Goal: Check status

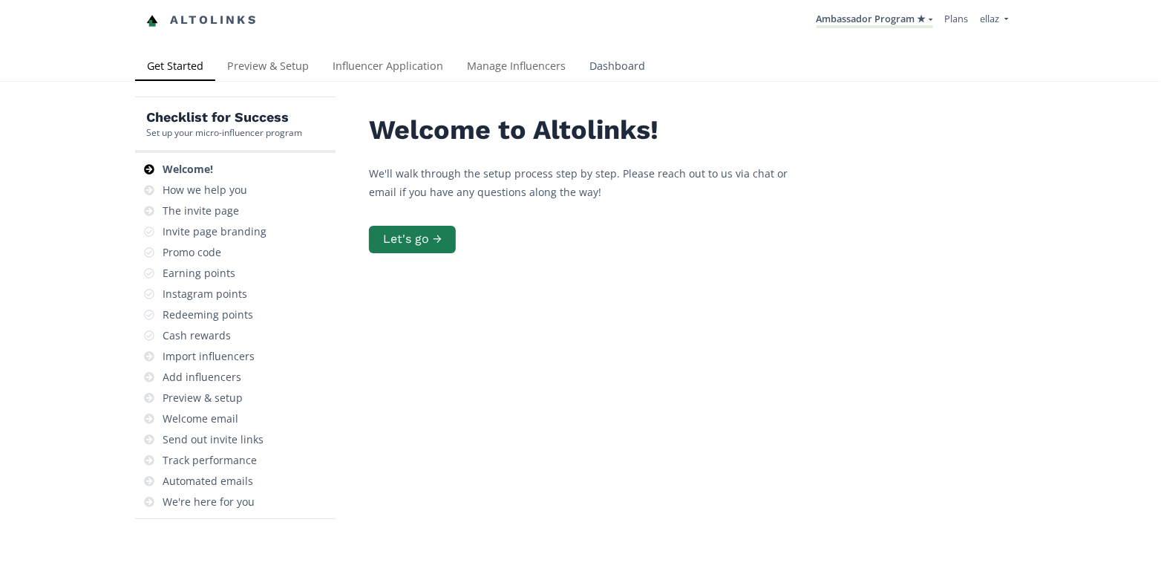
click at [596, 56] on link "Dashboard" at bounding box center [617, 68] width 79 height 30
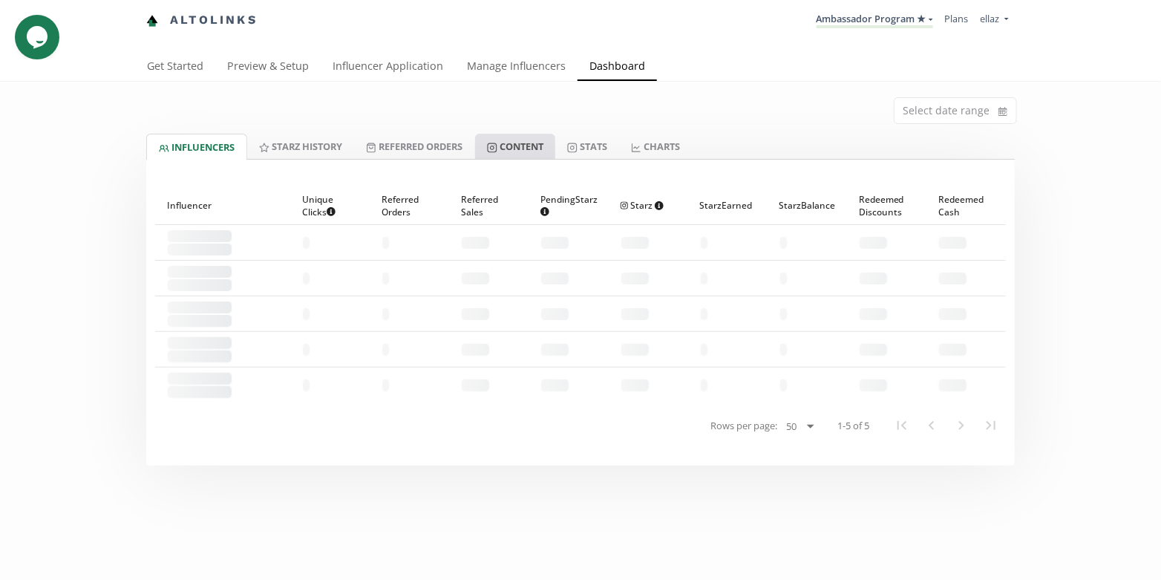
click at [536, 147] on link "Content" at bounding box center [515, 146] width 80 height 25
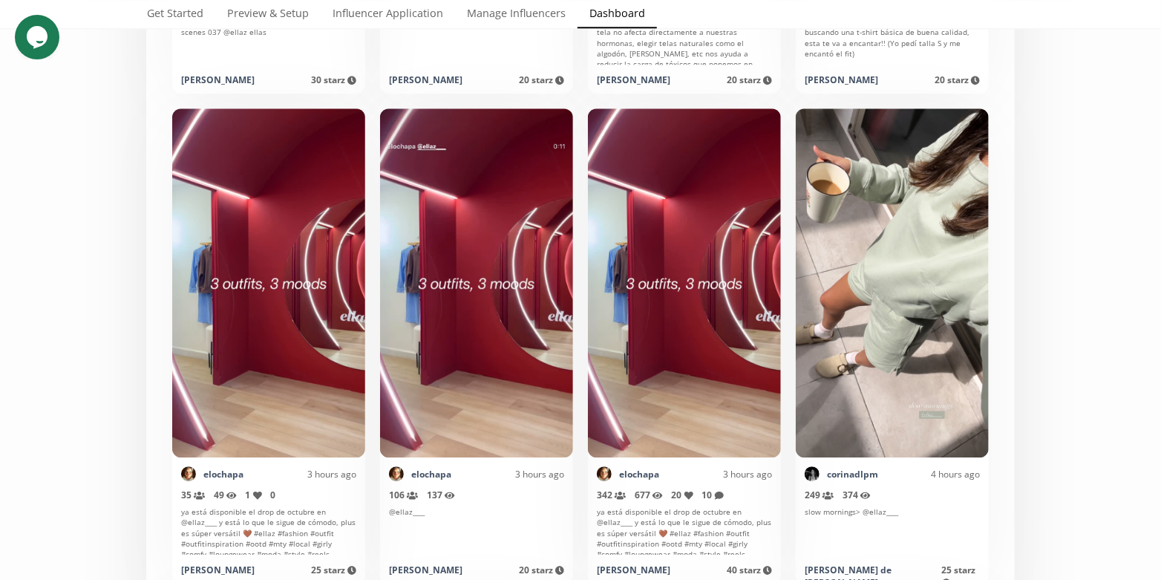
scroll to position [1784, 0]
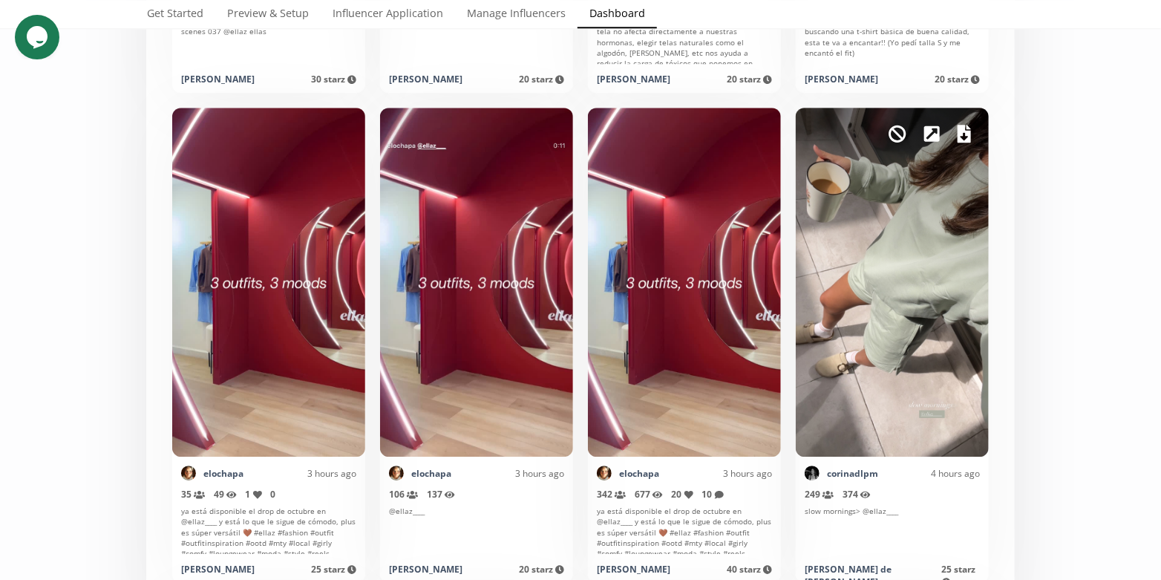
click at [970, 129] on icon at bounding box center [964, 134] width 13 height 18
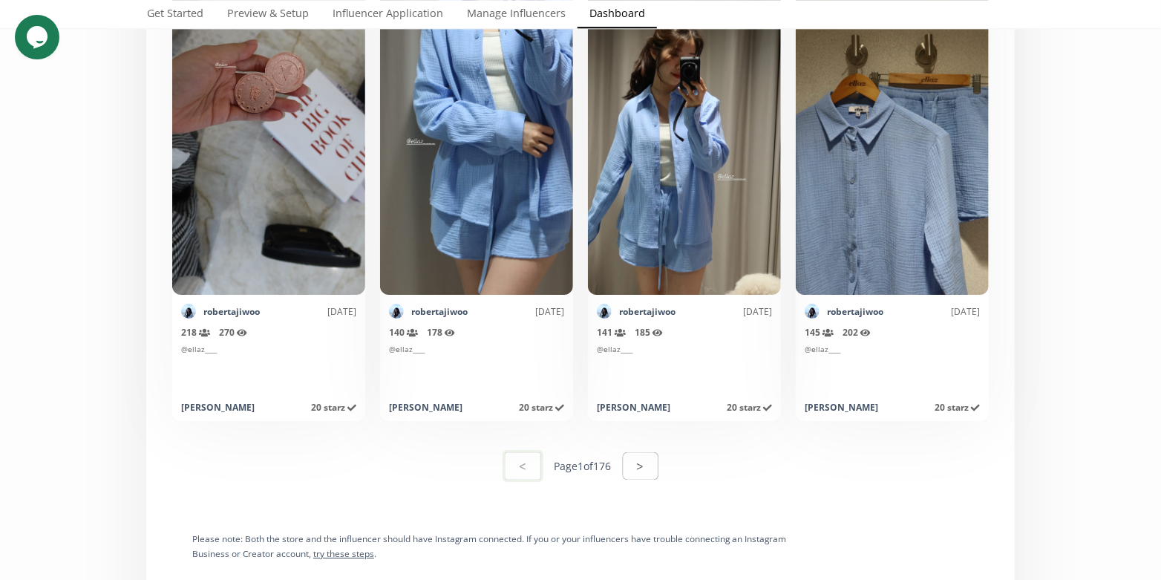
scroll to position [7450, 0]
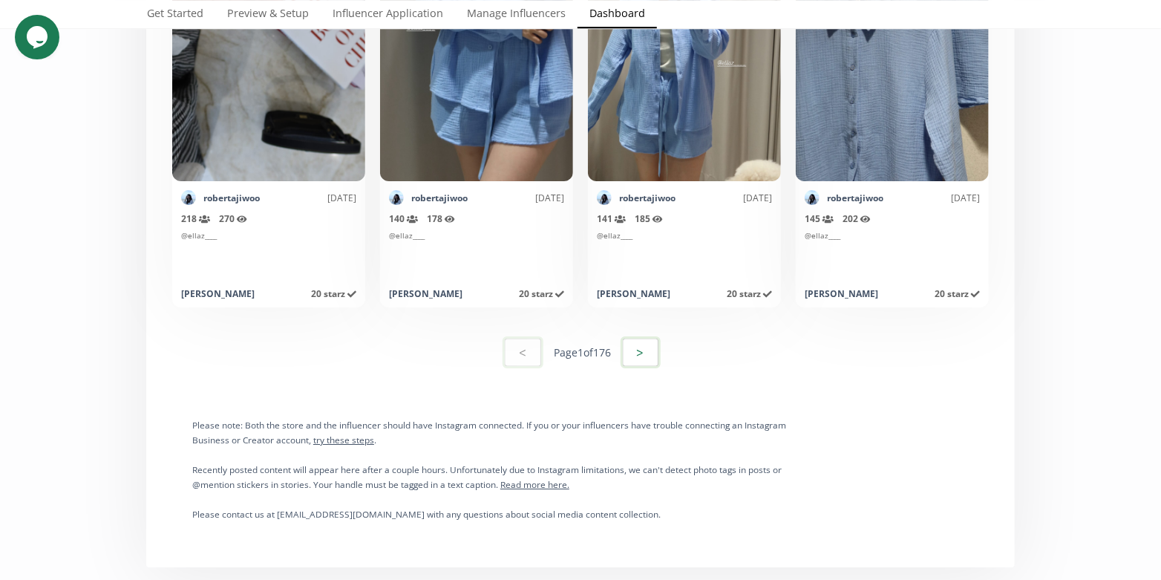
click at [637, 358] on button ">" at bounding box center [641, 352] width 40 height 32
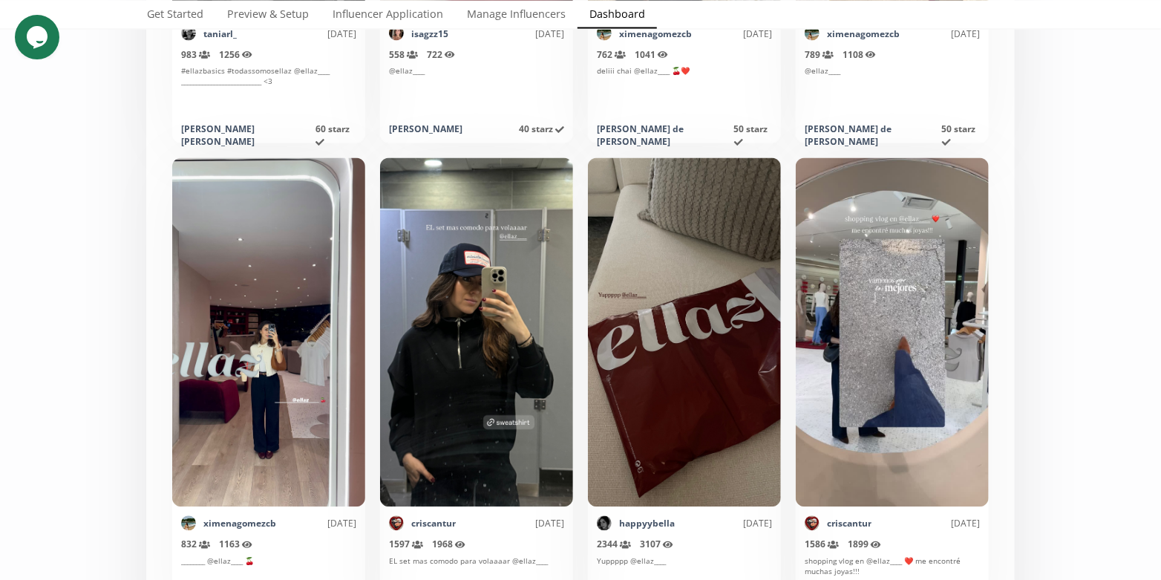
scroll to position [1239, 0]
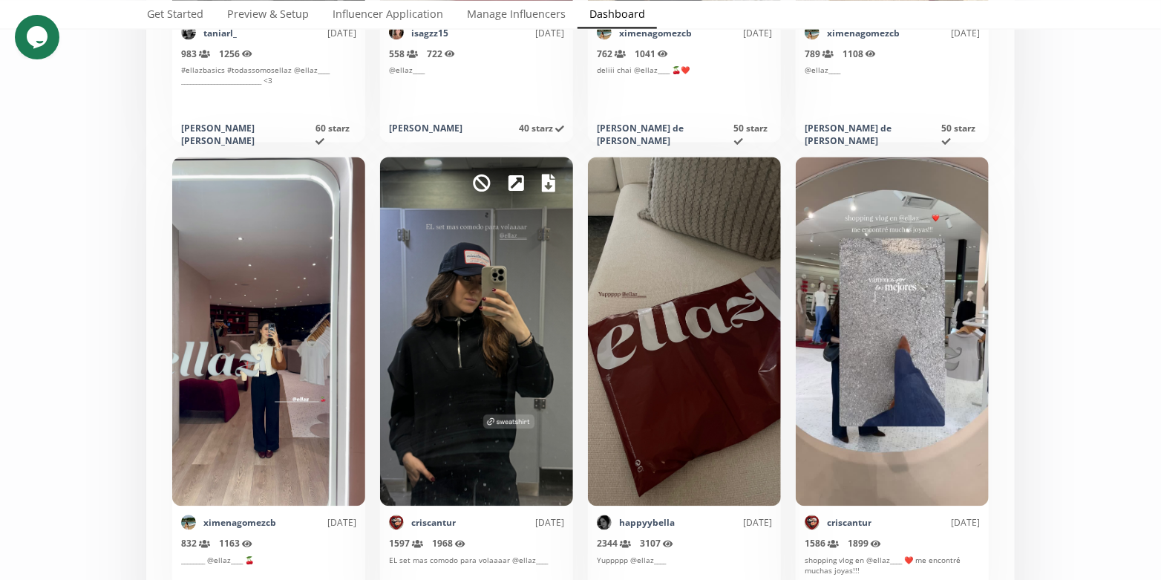
click at [545, 190] on icon at bounding box center [548, 183] width 13 height 18
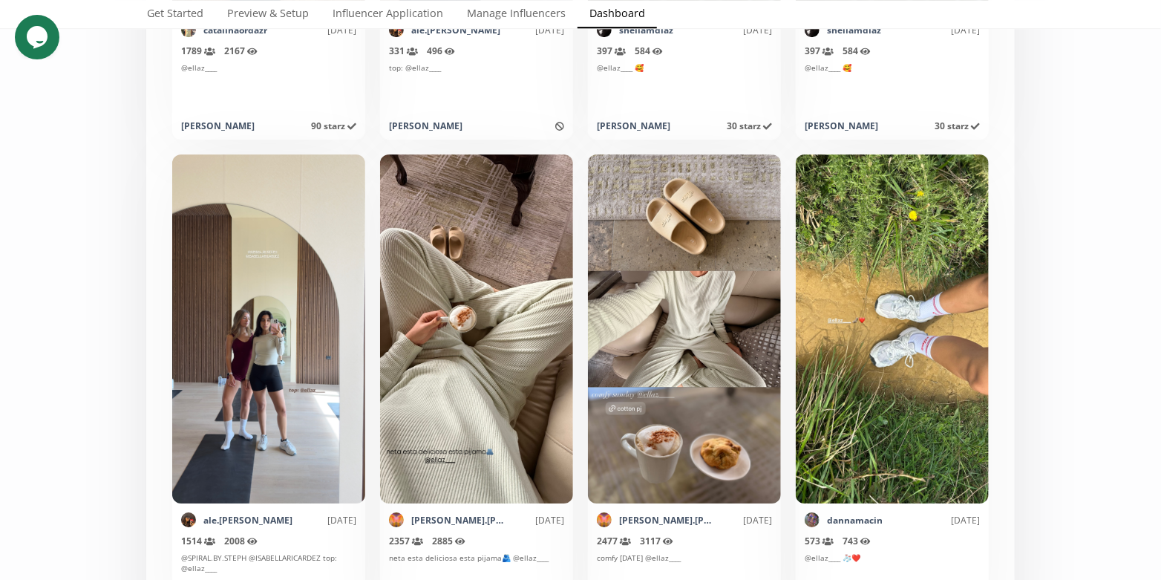
scroll to position [2221, 0]
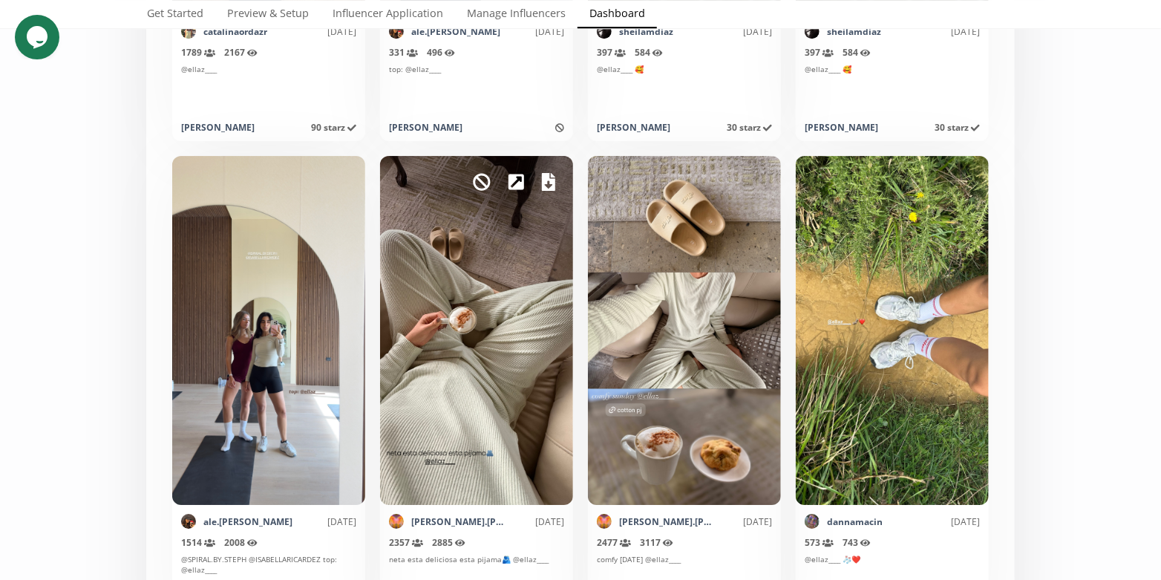
click at [554, 179] on icon at bounding box center [548, 182] width 13 height 18
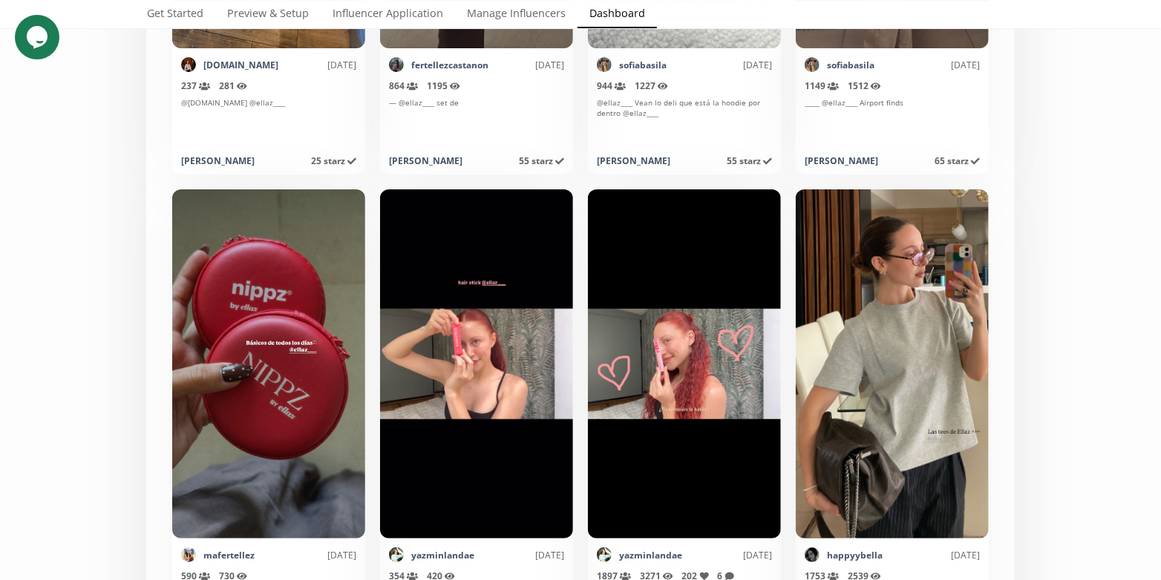
scroll to position [5160, 0]
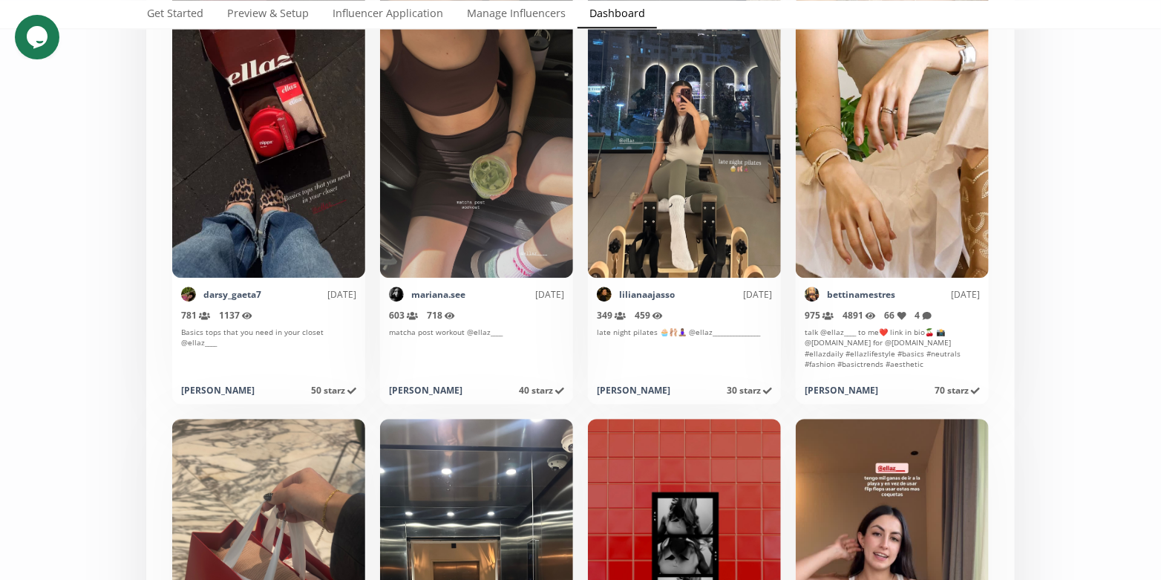
scroll to position [7159, 0]
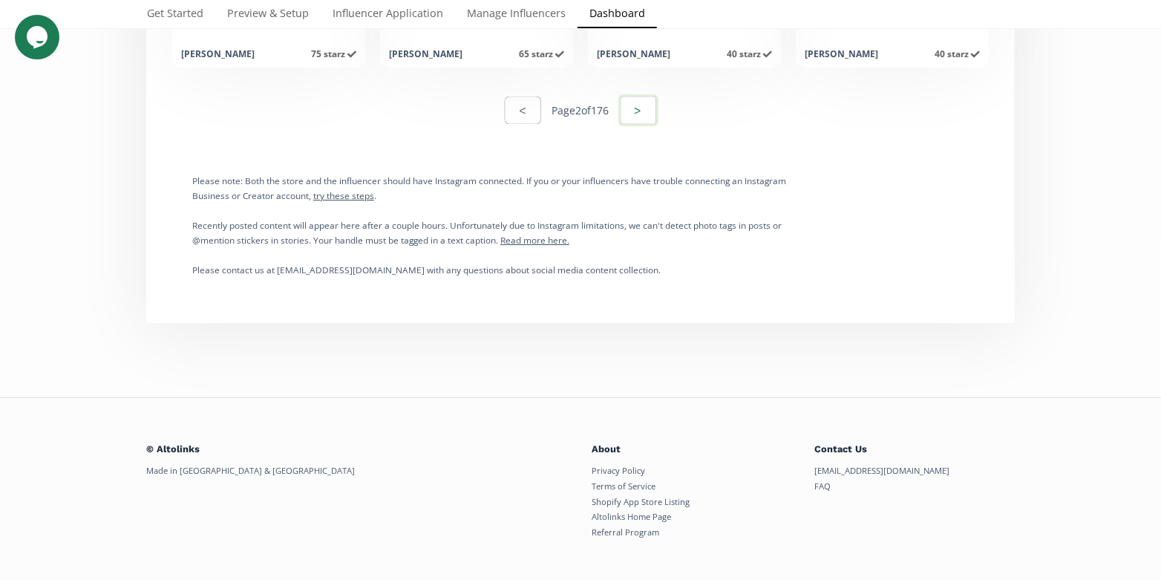
click at [627, 106] on button ">" at bounding box center [639, 110] width 40 height 32
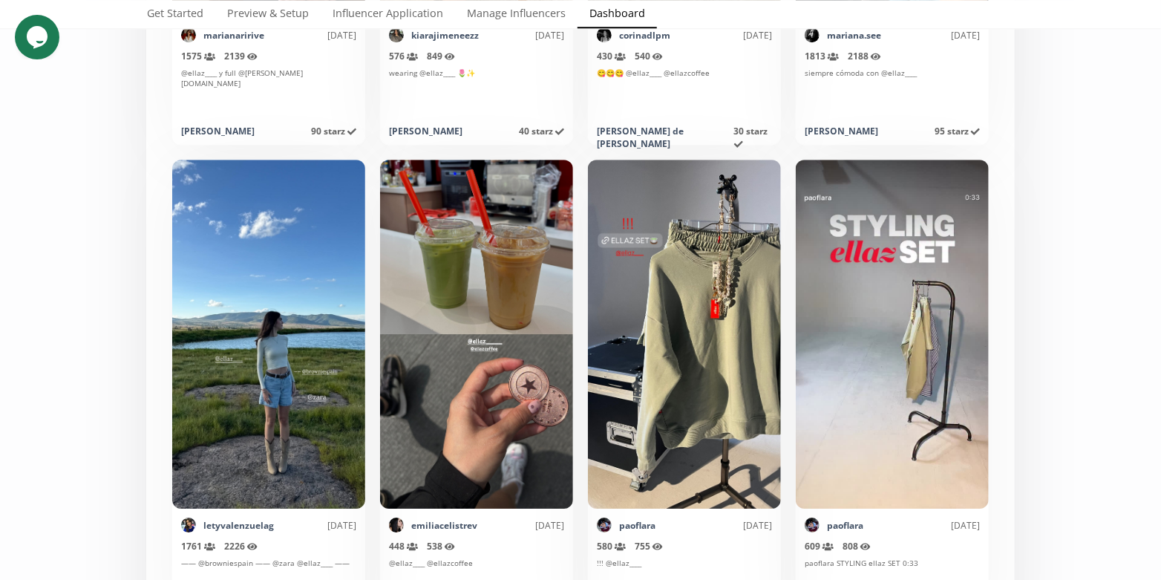
scroll to position [7119, 0]
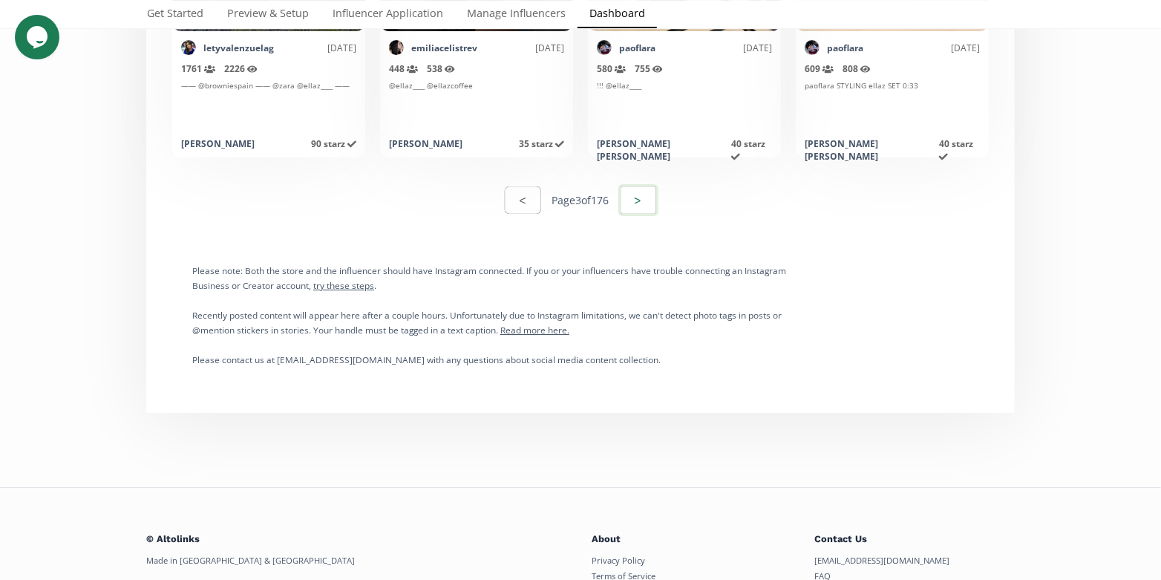
click at [643, 197] on button ">" at bounding box center [639, 200] width 40 height 32
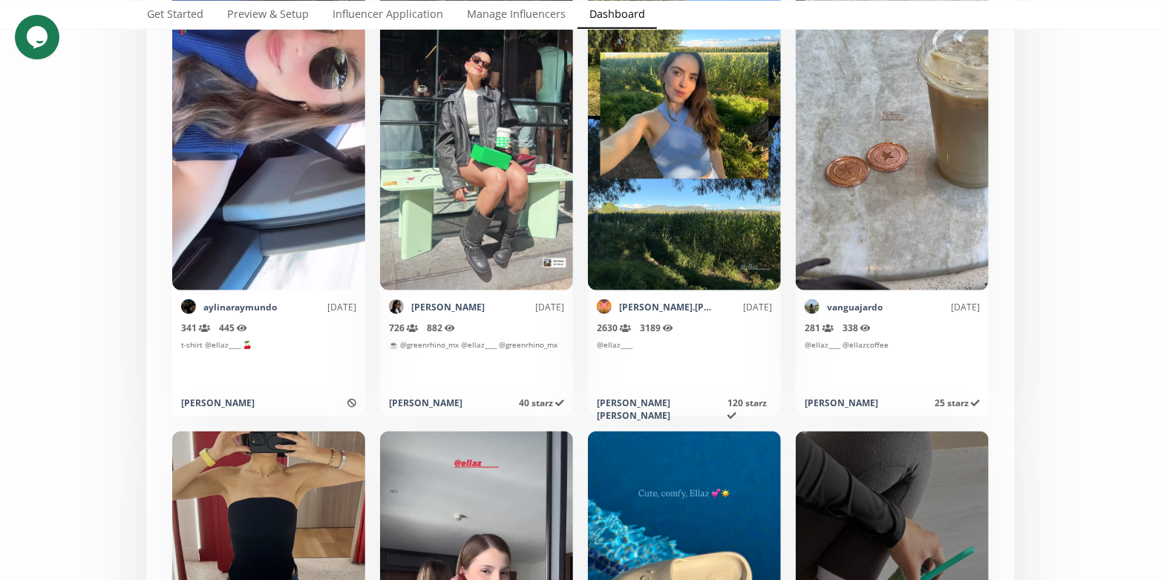
scroll to position [5870, 0]
